Goal: Transaction & Acquisition: Purchase product/service

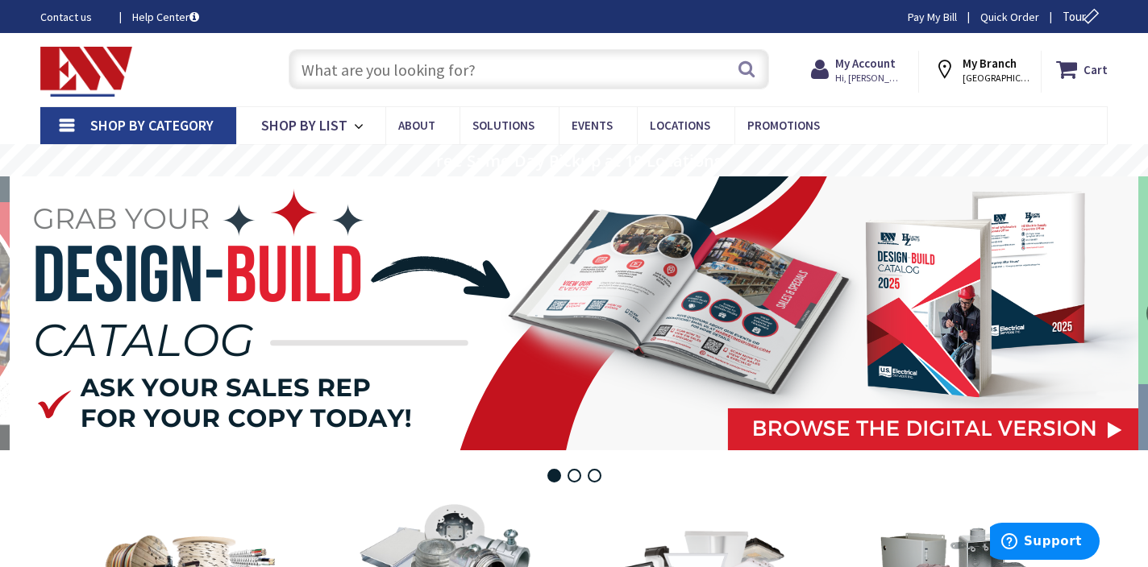
click at [621, 73] on input "text" at bounding box center [529, 69] width 480 height 40
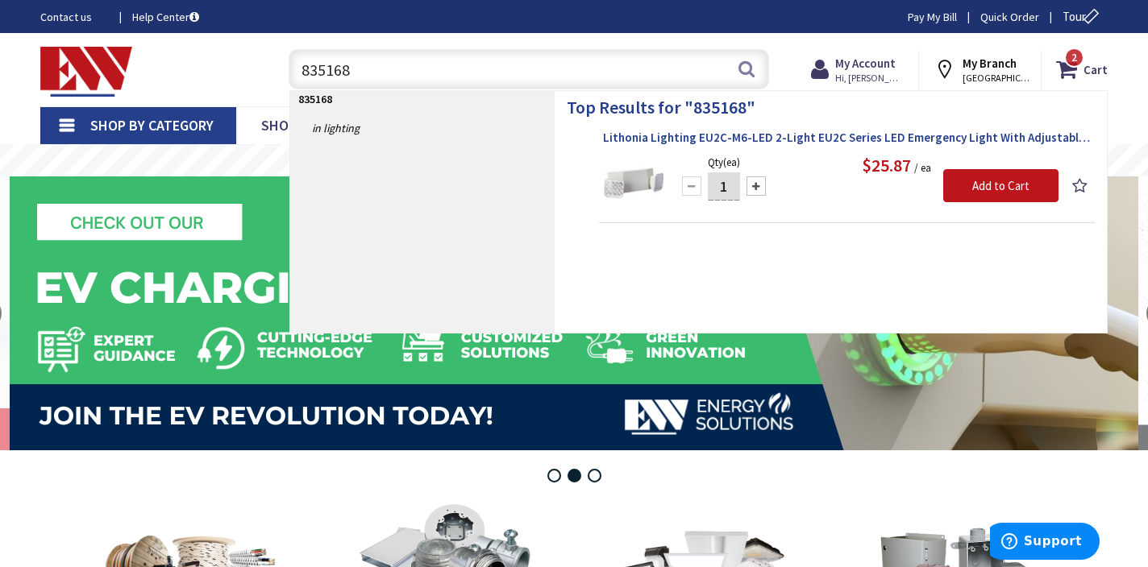
type input "835168"
click at [845, 139] on span "Lithonia Lighting EU2C-M6-LED 2-Light EU2C Series LED Emergency Light With Adju…" at bounding box center [847, 138] width 488 height 16
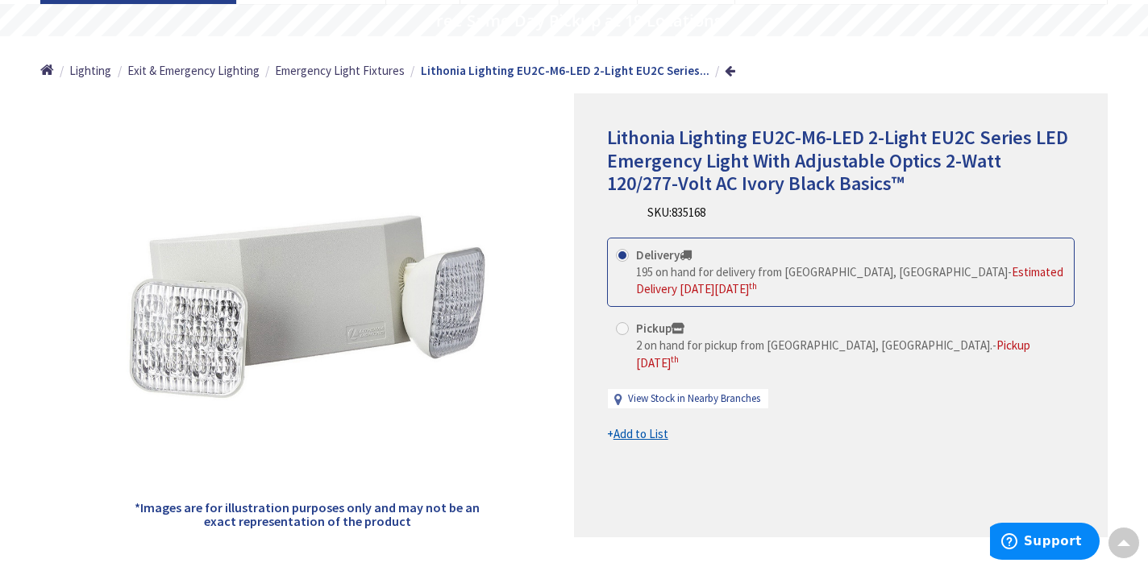
scroll to position [141, 0]
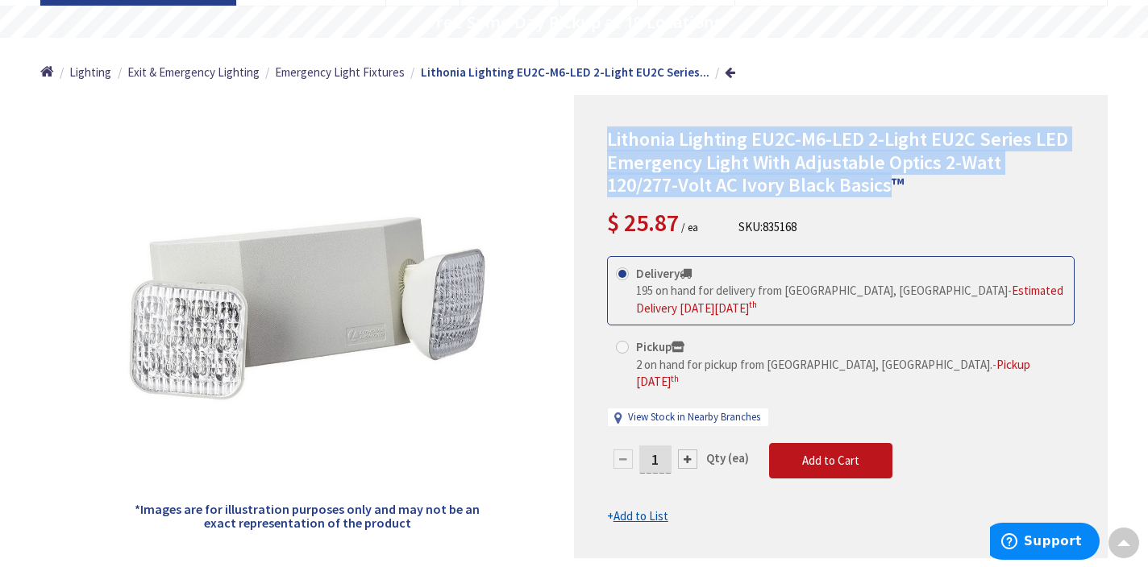
drag, startPoint x: 821, startPoint y: 192, endPoint x: 600, endPoint y: 108, distance: 237.0
click at [600, 108] on div "Lithonia Lighting EU2C-M6-LED 2-Light EU2C Series LED Emergency Light With Adju…" at bounding box center [841, 326] width 534 height 463
copy span "Lithonia Lighting EU2C-M6-LED 2-Light EU2C Series LED Emergency Light With Adju…"
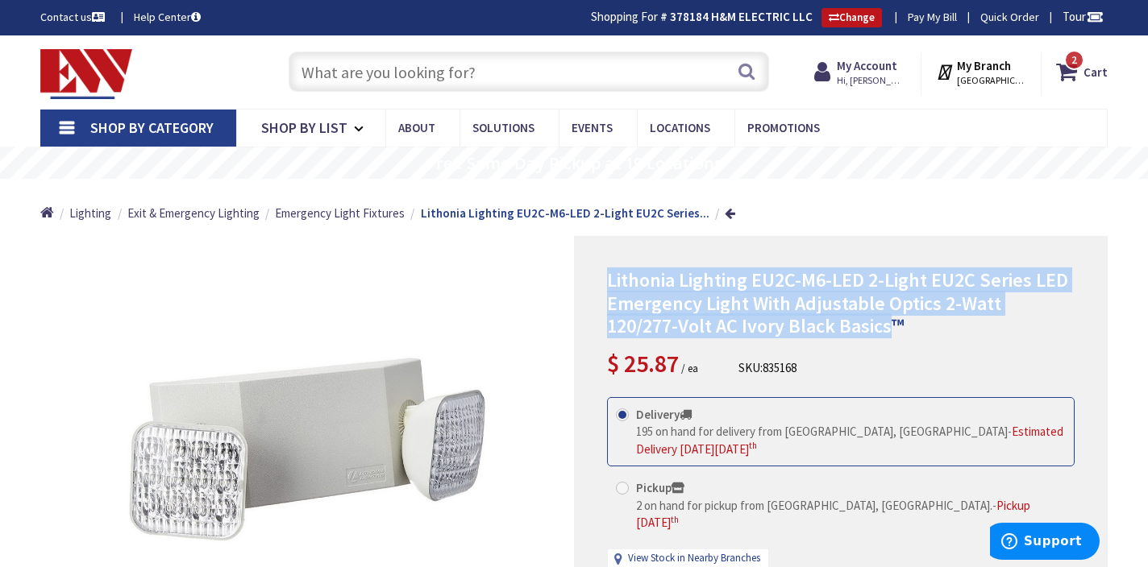
scroll to position [0, 0]
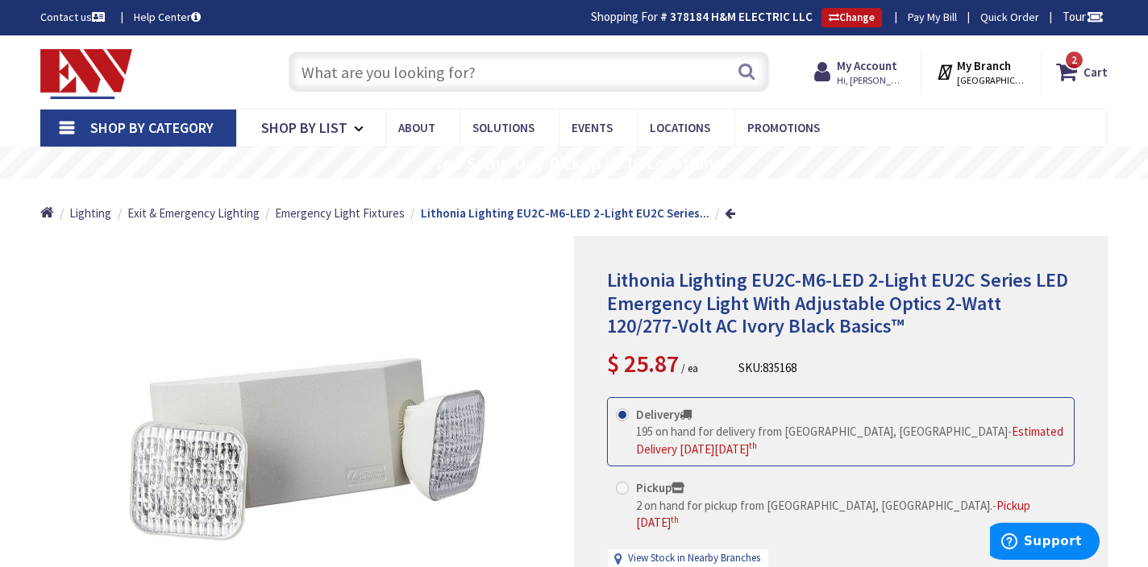
click at [849, 313] on span "Lithonia Lighting EU2C-M6-LED 2-Light EU2C Series LED Emergency Light With Adju…" at bounding box center [837, 304] width 461 height 72
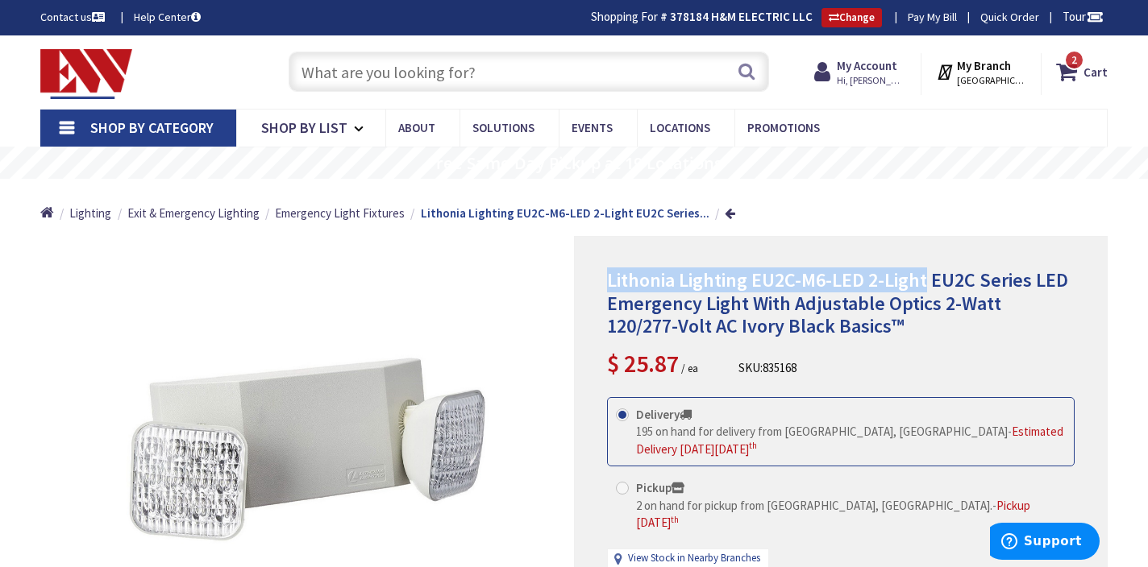
drag, startPoint x: 607, startPoint y: 277, endPoint x: 926, endPoint y: 281, distance: 319.2
click at [926, 281] on span "Lithonia Lighting EU2C-M6-LED 2-Light EU2C Series LED Emergency Light With Adju…" at bounding box center [837, 304] width 461 height 72
copy span "Lithonia Lighting EU2C-M6-LED 2-Light"
click at [1083, 65] on span "2 2 items" at bounding box center [1074, 60] width 20 height 20
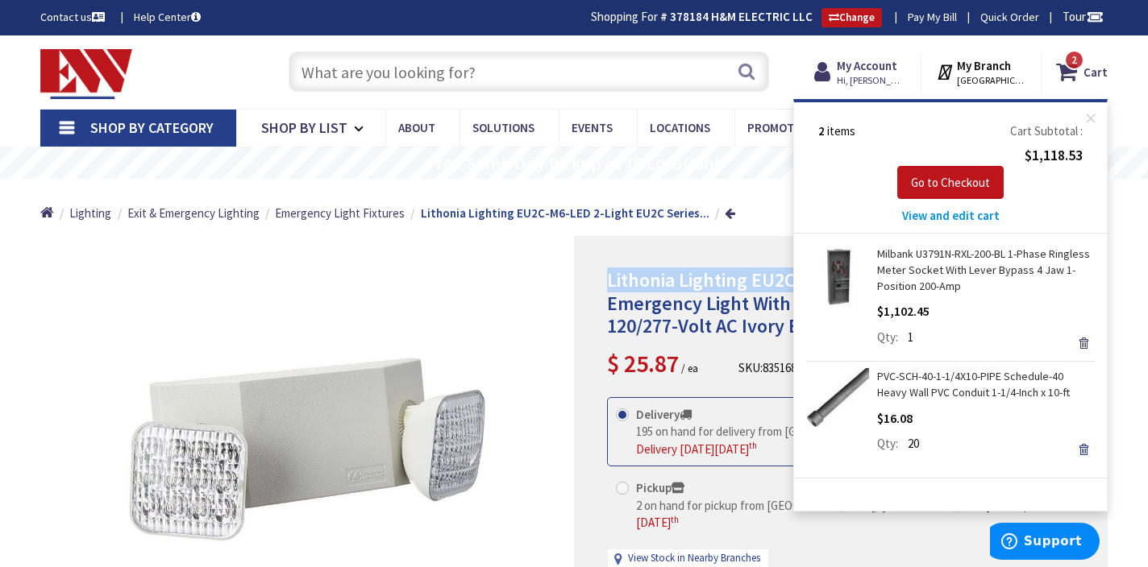
click at [1082, 443] on link "Remove" at bounding box center [1083, 449] width 23 height 23
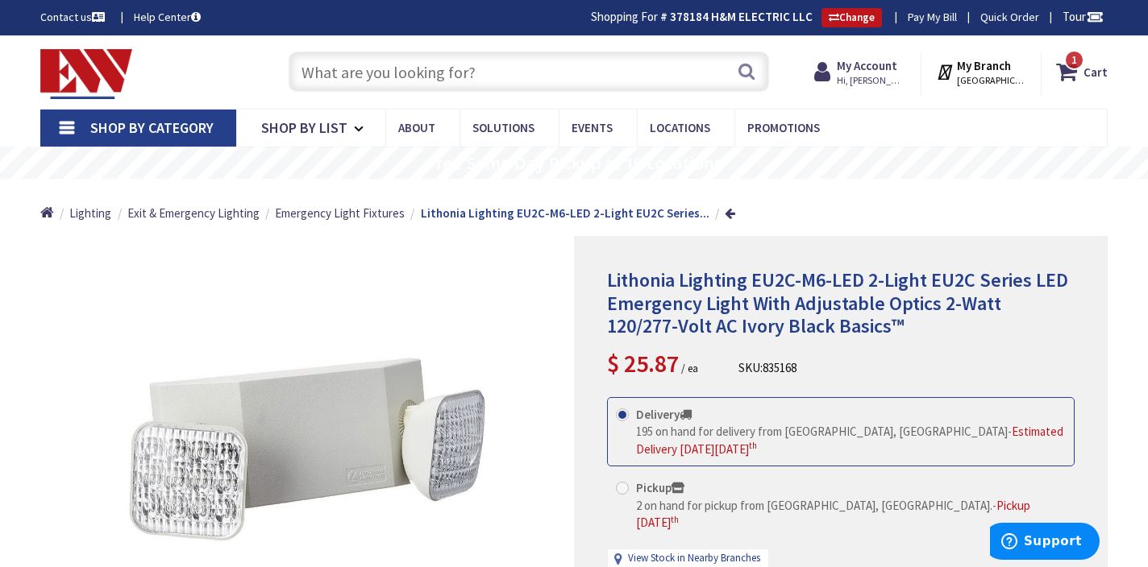
click at [623, 74] on input "text" at bounding box center [529, 72] width 480 height 40
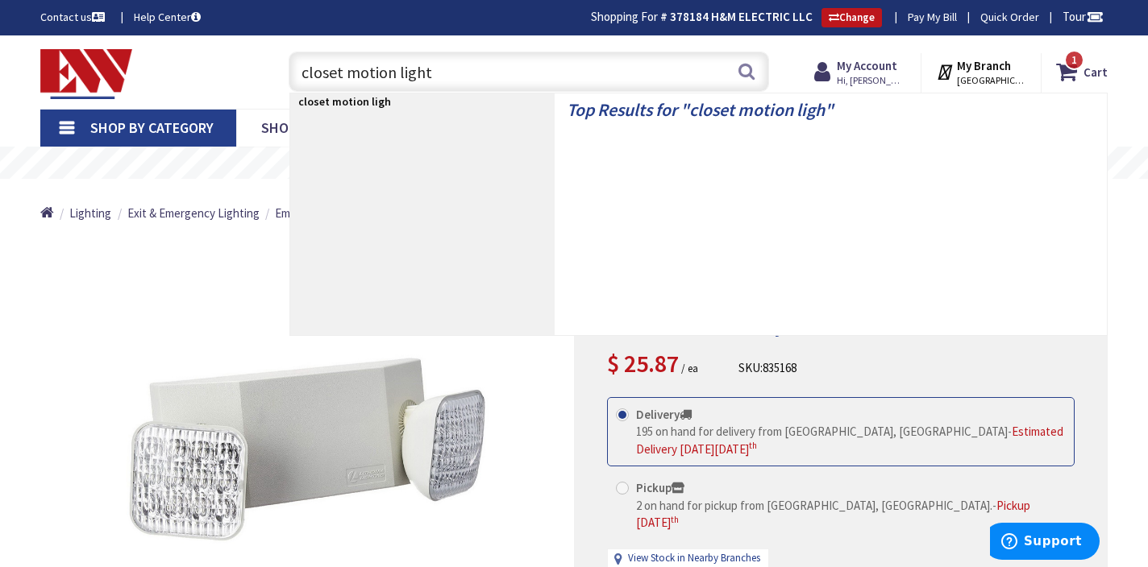
type input "closet motion light"
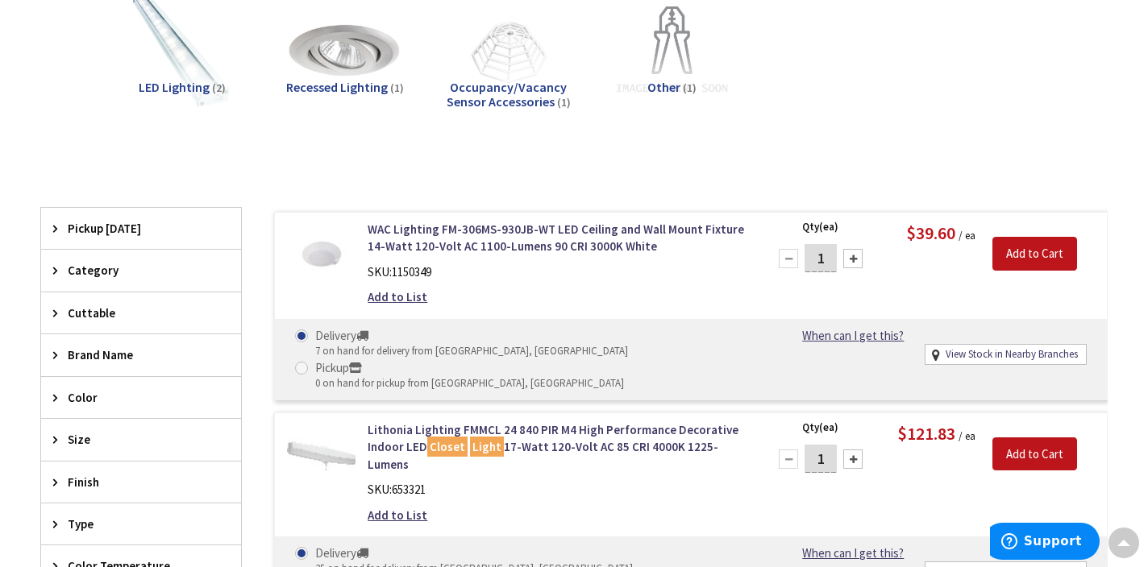
scroll to position [255, 0]
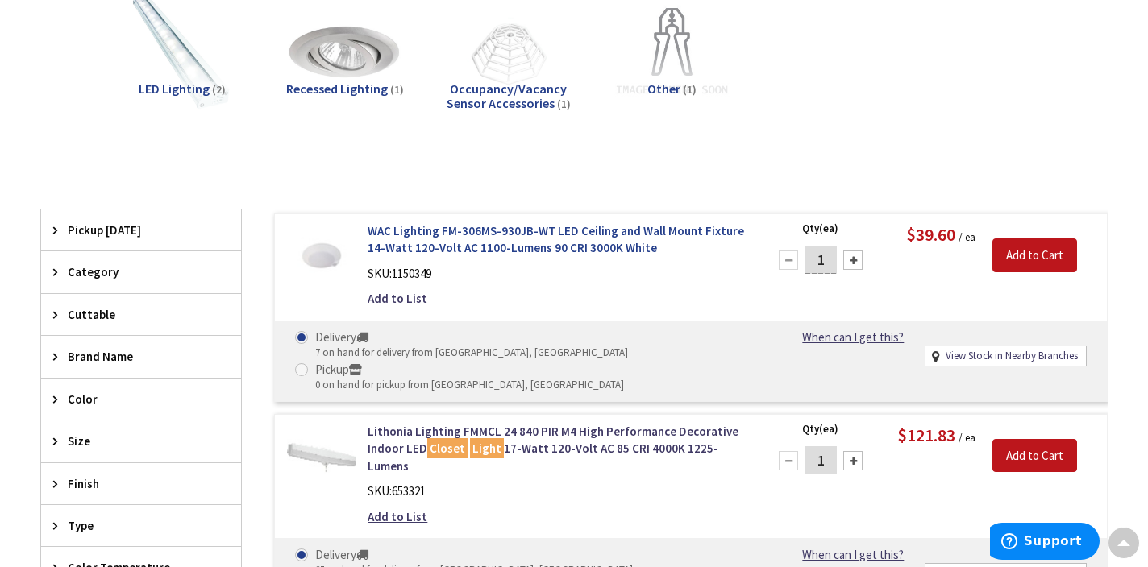
click at [529, 232] on link "WAC Lighting FM-306MS-930JB-WT LED Ceiling and Wall Mount Fixture 14-Watt 120-V…" at bounding box center [558, 239] width 380 height 35
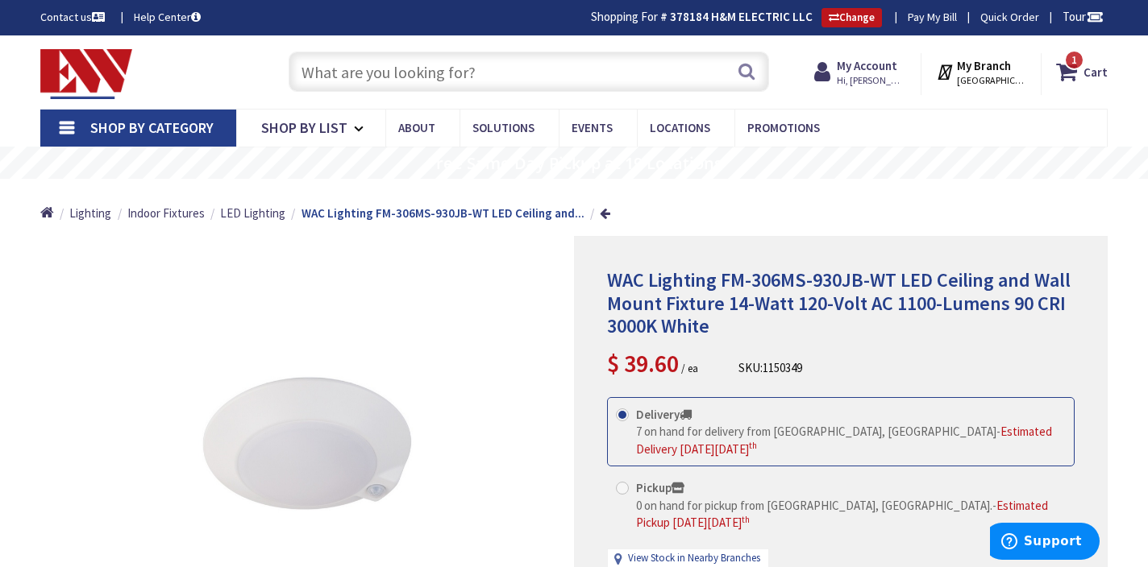
click at [542, 75] on input "text" at bounding box center [529, 72] width 480 height 40
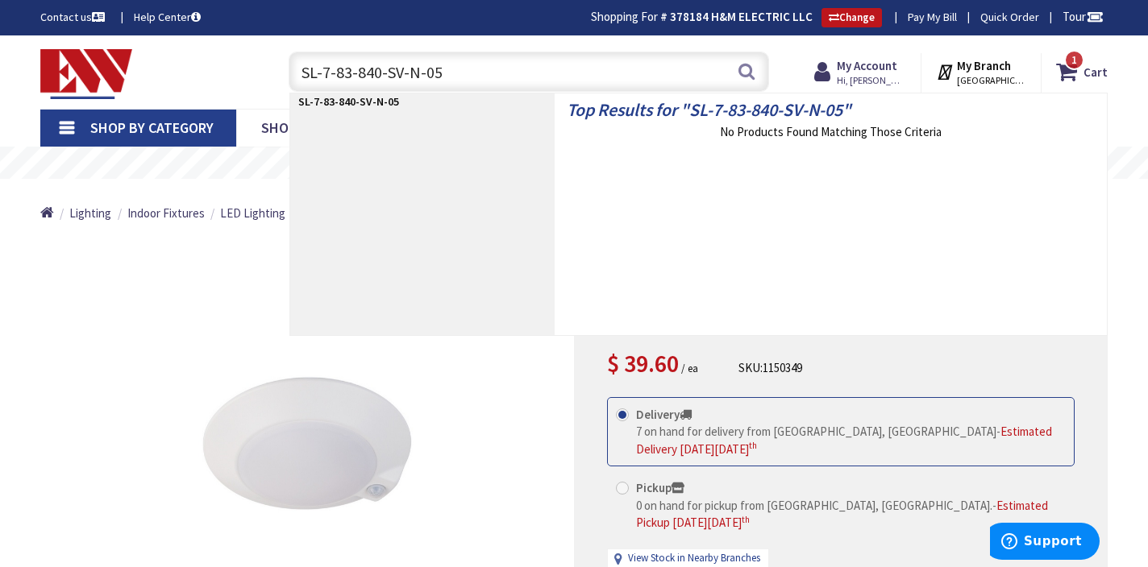
drag, startPoint x: 492, startPoint y: 70, endPoint x: 263, endPoint y: 60, distance: 229.1
click at [263, 60] on div "Toggle Nav SL-7-83-840-SV-N-05 SL-7-83-840-SV-N-05 Search 1 1 1 items Cart My C…" at bounding box center [573, 72] width 1091 height 54
click at [467, 75] on input "SL-7-83-840-SV-N-05" at bounding box center [529, 72] width 480 height 40
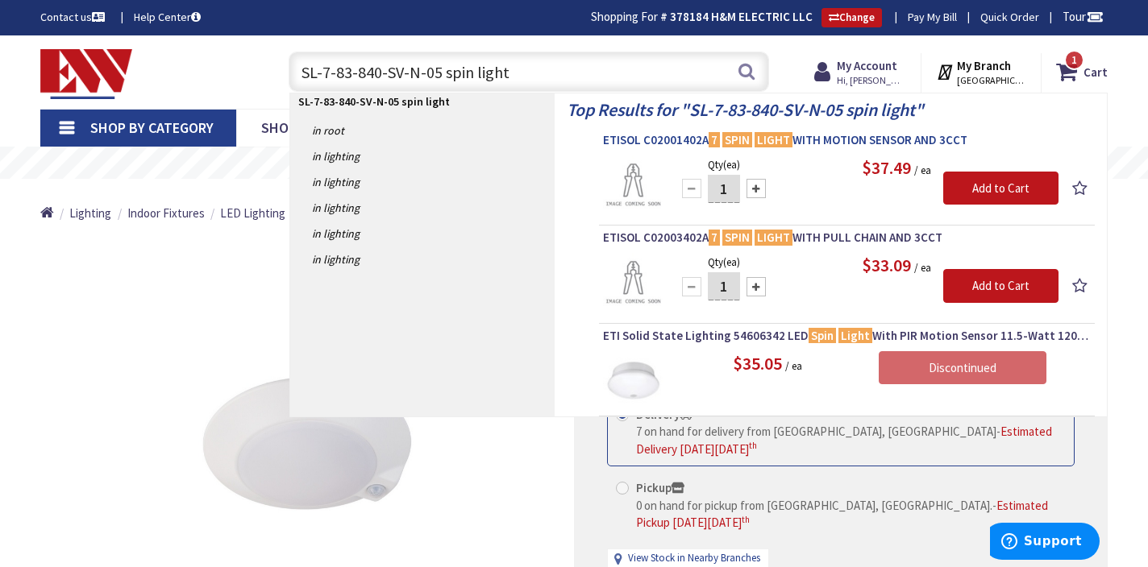
type input "SL-7-83-840-SV-N-05 spin light"
click at [851, 140] on span "ETISOL C02001402A 7 SPIN LIGHT WITH MOTION SENSOR AND 3CCT" at bounding box center [847, 140] width 488 height 16
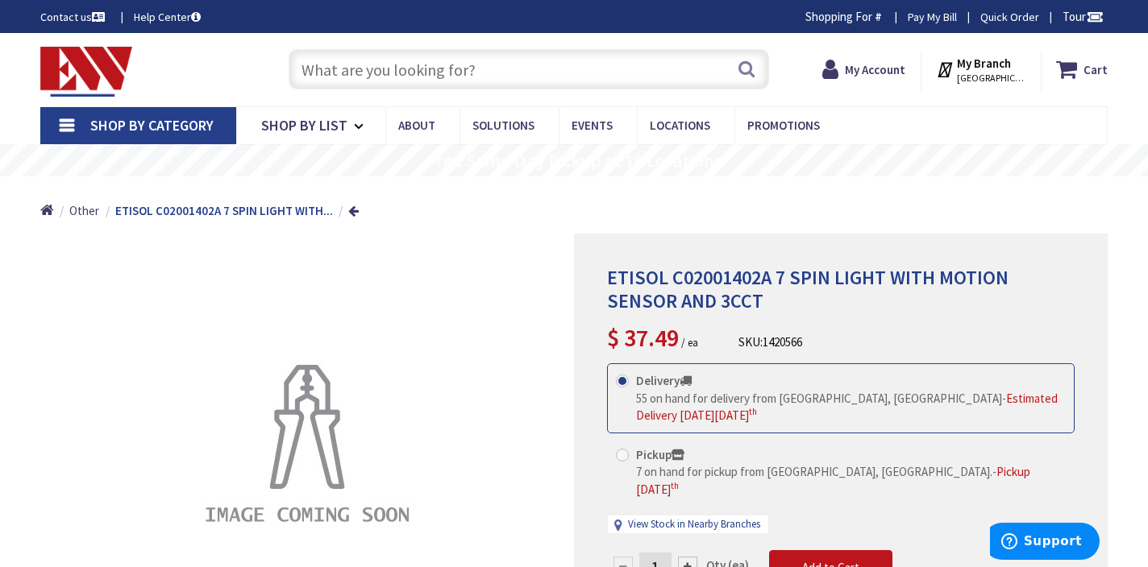
scroll to position [25, 0]
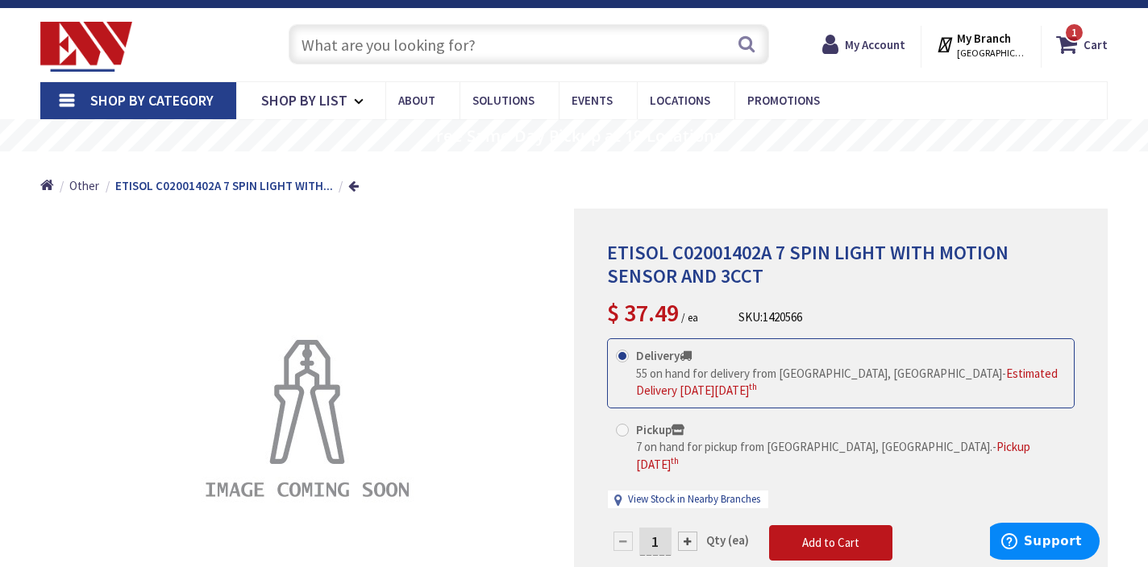
click at [761, 277] on h1 "ETISOL C02001402A 7 SPIN LIGHT WITH MOTION SENSOR AND 3CCT" at bounding box center [840, 265] width 467 height 47
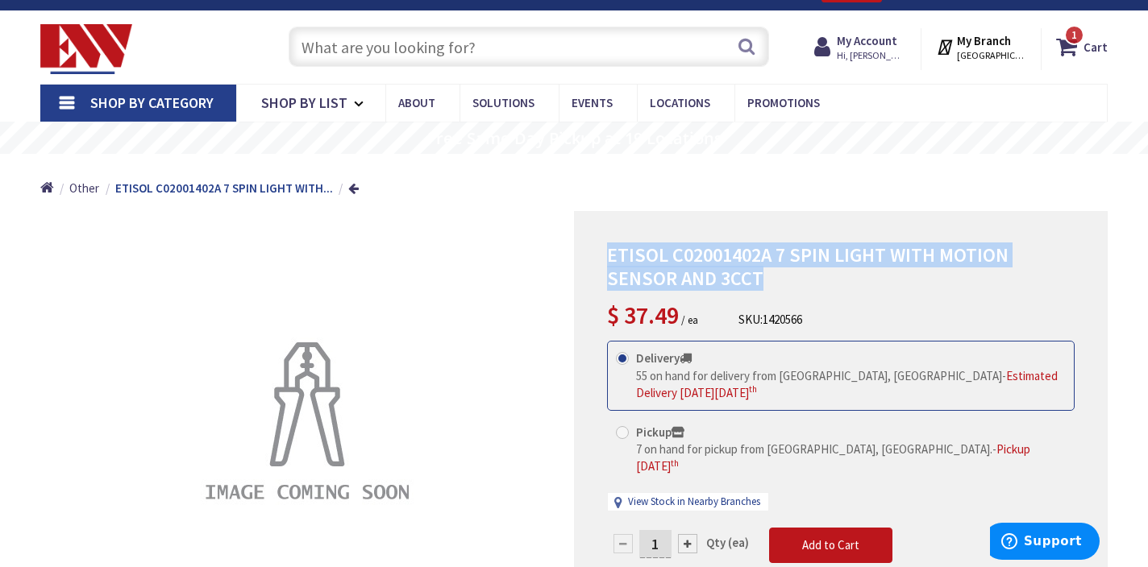
drag, startPoint x: 757, startPoint y: 278, endPoint x: 583, endPoint y: 221, distance: 183.3
click at [583, 221] on div "ETISOL C02001402A 7 SPIN LIGHT WITH MOTION SENSOR AND 3CCT $ 37.49 / ea SKU: 14…" at bounding box center [841, 433] width 534 height 444
copy span "ETISOL C02001402A 7 SPIN LIGHT WITH MOTION SENSOR AND 3CCT"
